Goal: Information Seeking & Learning: Check status

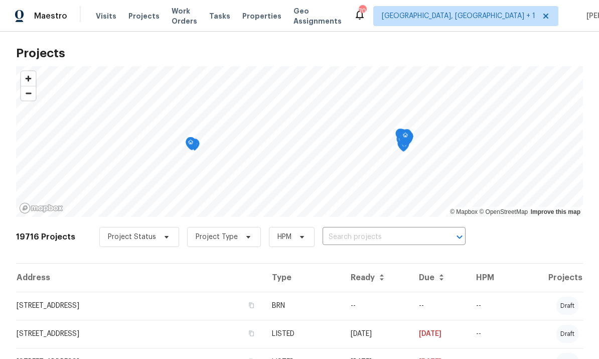
scroll to position [3, 0]
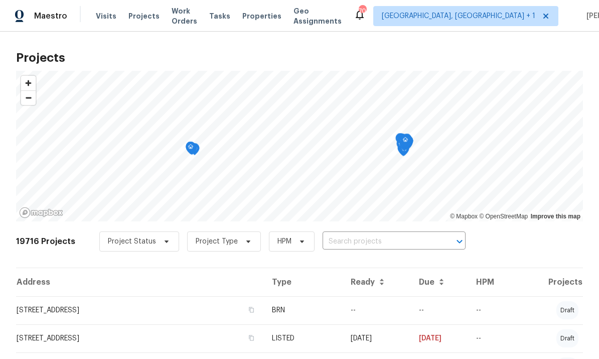
click at [350, 240] on input "text" at bounding box center [380, 242] width 115 height 16
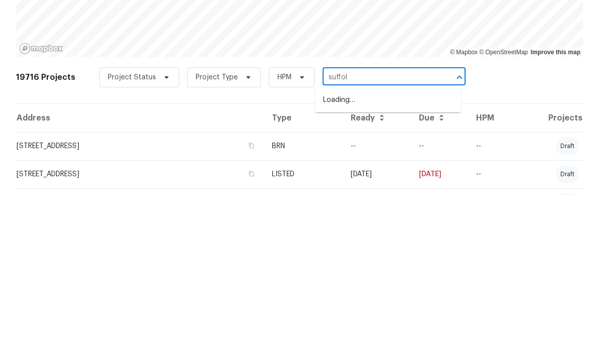
type input "suffolk"
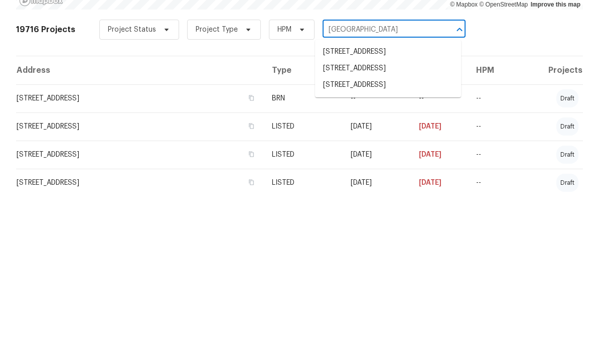
scroll to position [51, 0]
click at [392, 241] on li "[STREET_ADDRESS]" at bounding box center [388, 249] width 146 height 17
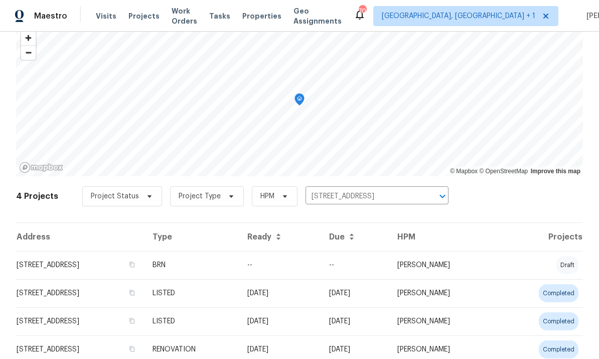
scroll to position [48, 0]
click at [114, 296] on td "[STREET_ADDRESS]" at bounding box center [80, 294] width 129 height 28
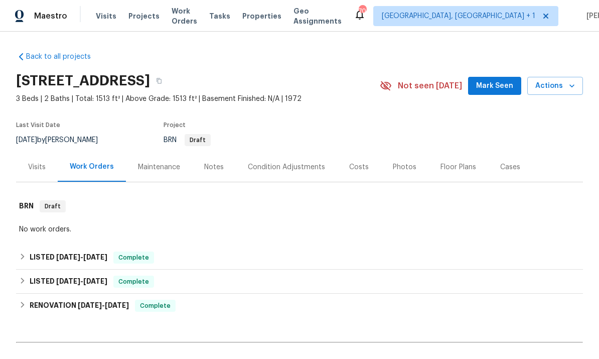
click at [103, 261] on h6 "LISTED 8/12/25 - 8/28/25" at bounding box center [69, 258] width 78 height 12
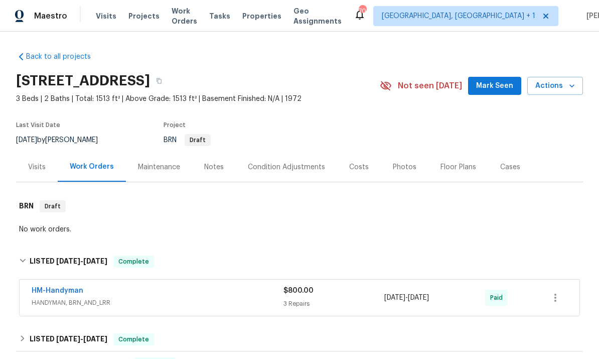
click at [85, 286] on div "HM-Handyman" at bounding box center [158, 292] width 252 height 12
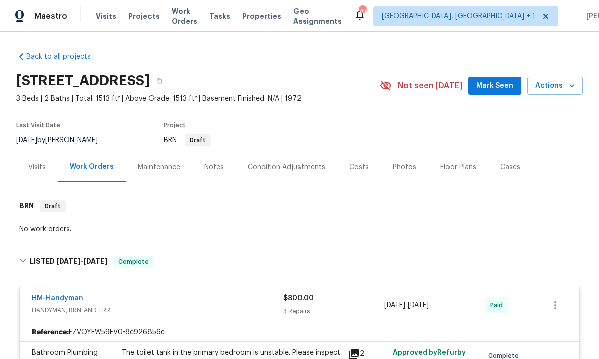
click at [41, 166] on div "Visits" at bounding box center [37, 167] width 18 height 10
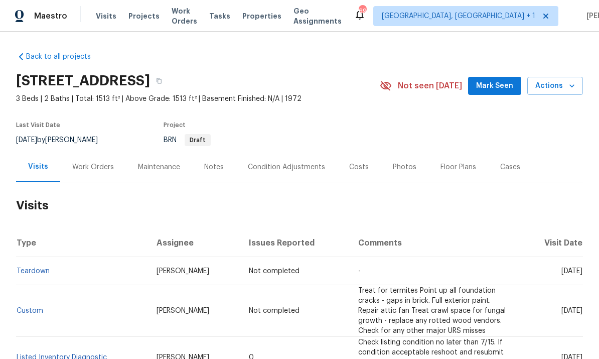
click at [95, 167] on div "Work Orders" at bounding box center [93, 167] width 42 height 10
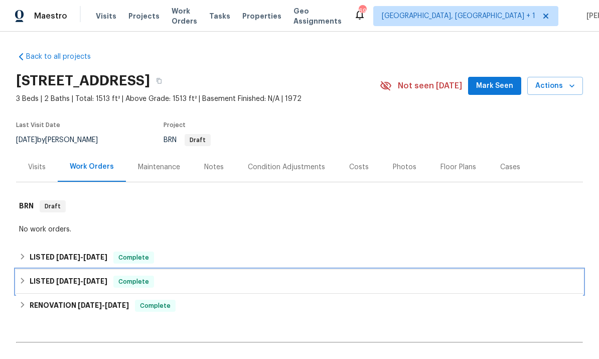
click at [102, 281] on span "6/19/25" at bounding box center [95, 281] width 24 height 7
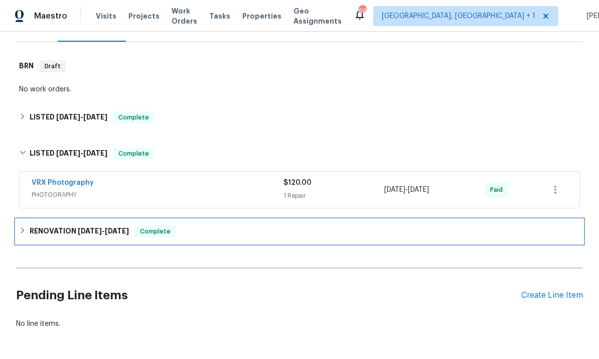
click at [84, 230] on span "5/23/25" at bounding box center [90, 230] width 24 height 7
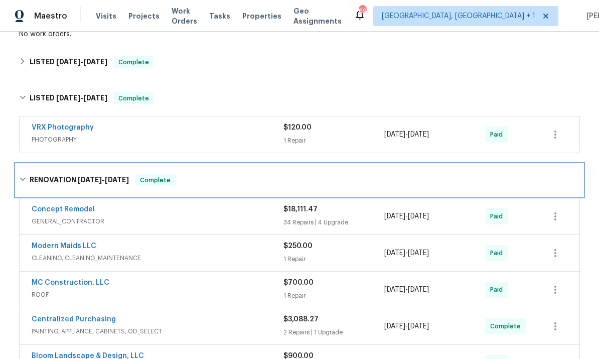
scroll to position [197, 0]
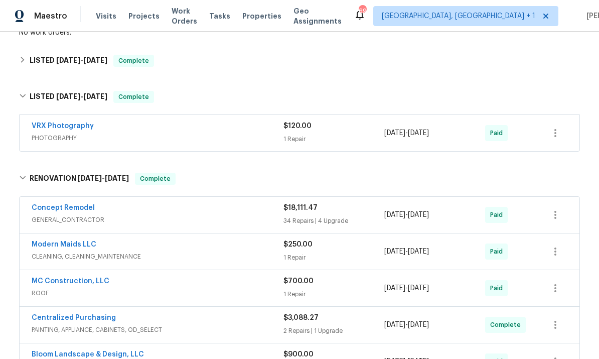
click at [85, 207] on link "Concept Remodel" at bounding box center [63, 207] width 63 height 7
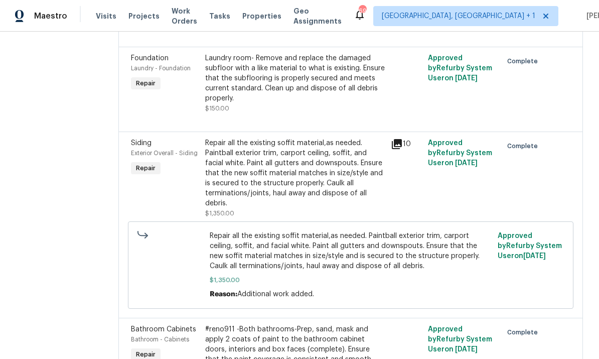
scroll to position [2846, 0]
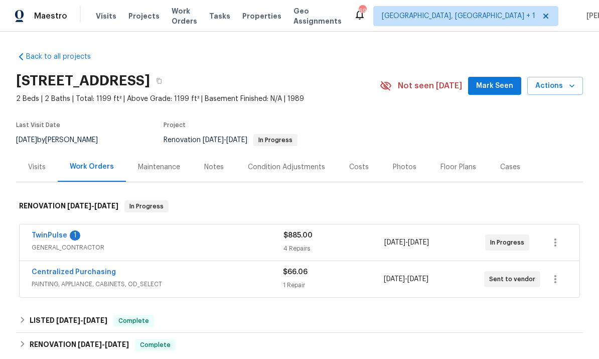
click at [50, 244] on span "GENERAL_CONTRACTOR" at bounding box center [158, 248] width 252 height 10
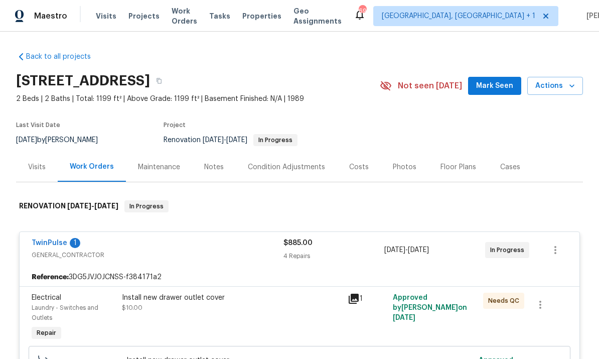
click at [54, 239] on link "TwinPulse" at bounding box center [50, 242] width 36 height 7
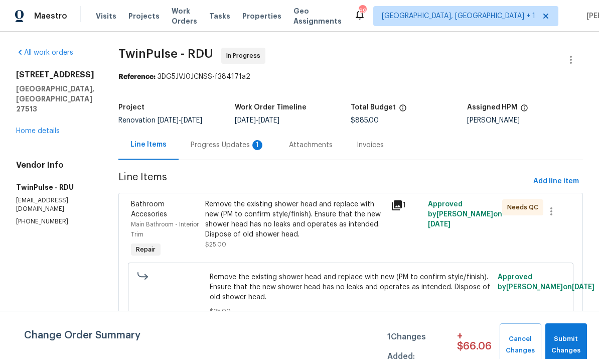
click at [231, 141] on div "Progress Updates 1" at bounding box center [228, 145] width 74 height 10
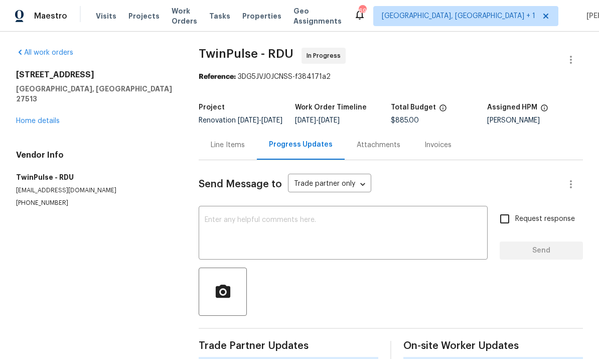
scroll to position [38, 0]
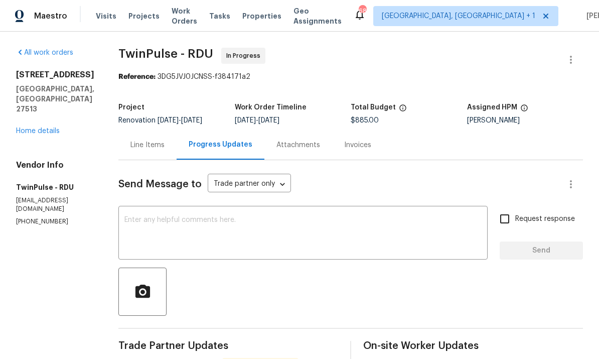
click at [143, 140] on div "Line Items" at bounding box center [148, 145] width 34 height 10
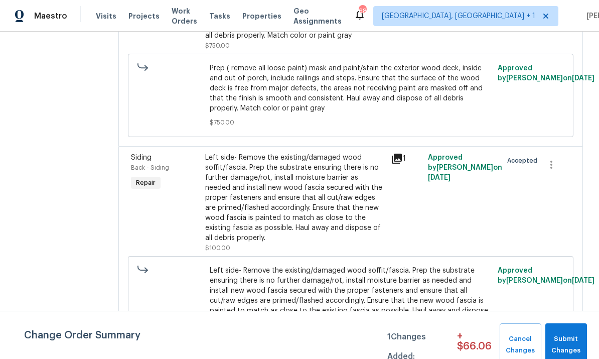
scroll to position [482, 0]
click at [576, 338] on span "Submit Changes" at bounding box center [567, 344] width 32 height 23
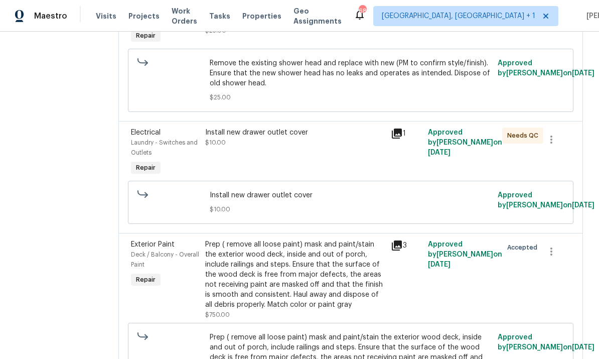
scroll to position [216, 0]
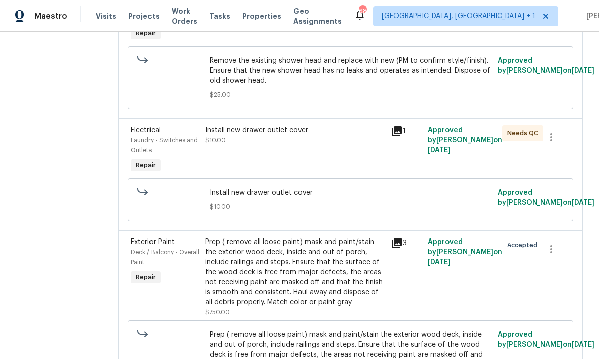
click at [400, 126] on icon at bounding box center [397, 131] width 10 height 10
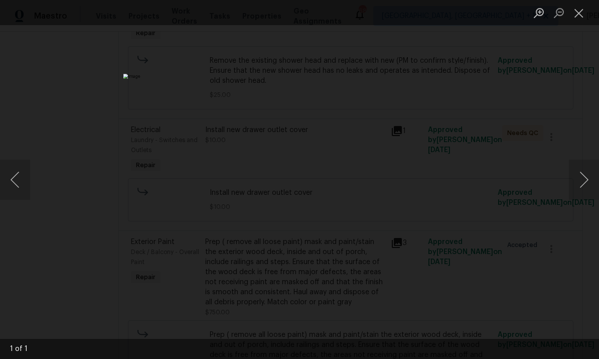
click at [580, 179] on button "Next image" at bounding box center [584, 180] width 30 height 40
click at [582, 109] on div "Lightbox" at bounding box center [299, 179] width 599 height 359
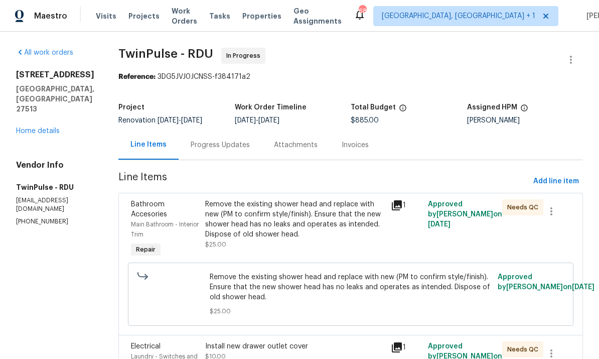
scroll to position [0, 0]
click at [395, 199] on icon at bounding box center [397, 205] width 12 height 12
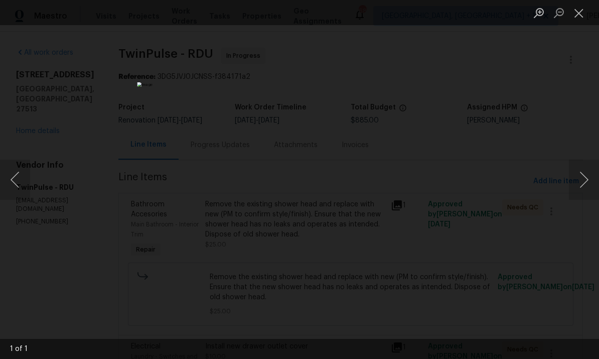
click at [591, 175] on button "Next image" at bounding box center [584, 180] width 30 height 40
click at [583, 172] on button "Next image" at bounding box center [584, 180] width 30 height 40
click at [533, 129] on div "Lightbox" at bounding box center [299, 179] width 599 height 359
